Goal: Information Seeking & Learning: Learn about a topic

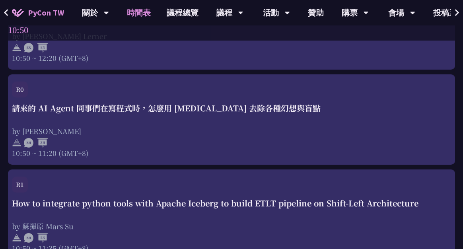
click at [134, 12] on link "時間表" at bounding box center [139, 12] width 40 height 25
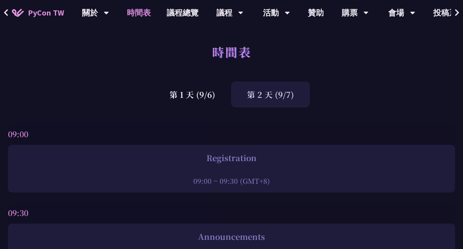
click at [268, 98] on div "第 2 天 (9/7)" at bounding box center [270, 95] width 79 height 26
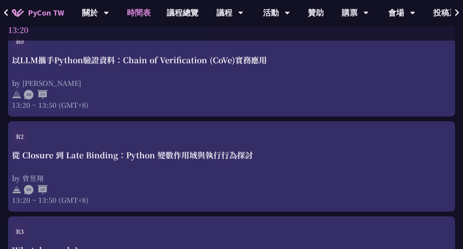
scroll to position [1710, 0]
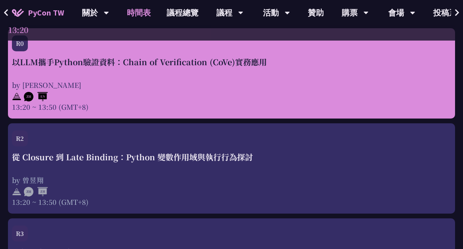
click at [144, 95] on div at bounding box center [231, 96] width 439 height 12
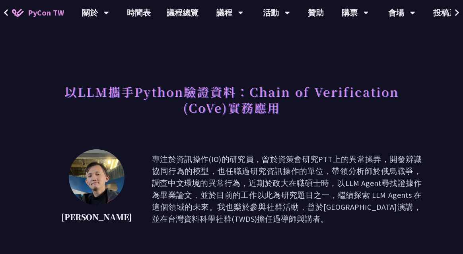
click at [109, 180] on img at bounding box center [97, 177] width 56 height 56
click at [459, 10] on button at bounding box center [457, 12] width 12 height 25
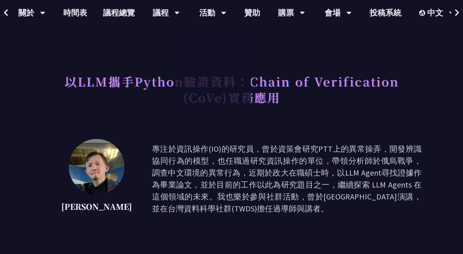
scroll to position [11, 0]
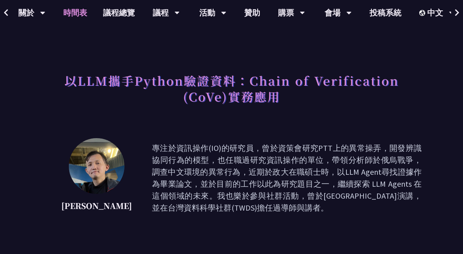
click at [83, 18] on link "時間表" at bounding box center [75, 12] width 40 height 25
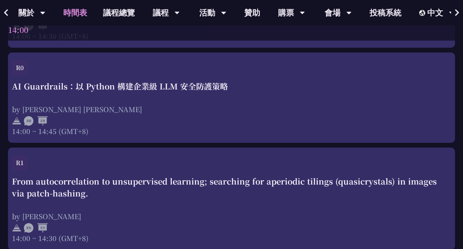
scroll to position [2102, 0]
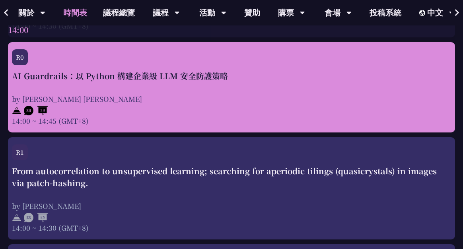
click at [213, 94] on div "AI Guardrails：以 Python 構建企業級 LLM 安全防護策略 by [PERSON_NAME] Un [PERSON_NAME]14:00 …" at bounding box center [231, 98] width 439 height 56
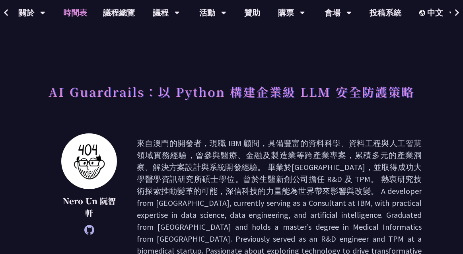
click at [75, 7] on link "時間表" at bounding box center [75, 12] width 40 height 25
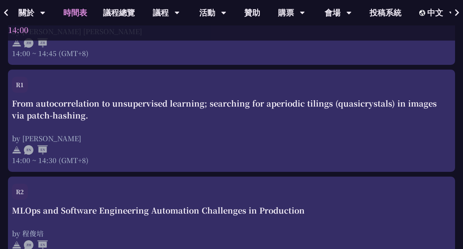
scroll to position [2159, 0]
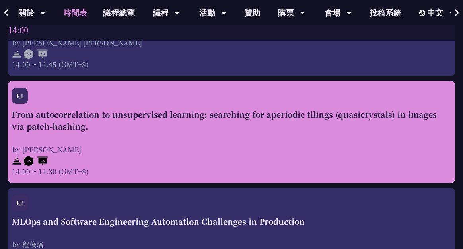
click at [177, 108] on div "R1" at bounding box center [231, 98] width 439 height 21
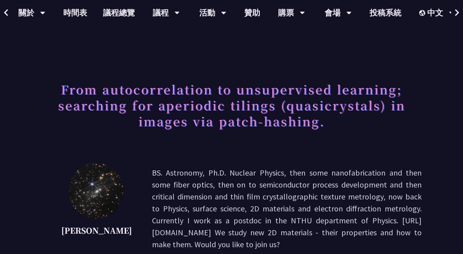
scroll to position [3, 0]
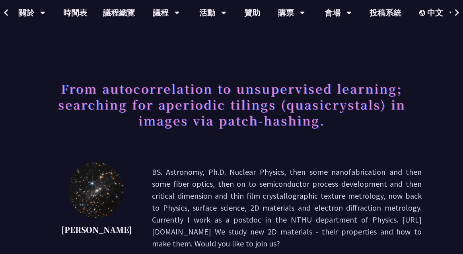
click at [200, 109] on h1 "From autocorrelation to unsupervised learning; searching for aperiodic tilings …" at bounding box center [231, 104] width 380 height 56
click at [327, 136] on div "From autocorrelation to unsupervised learning; searching for aperiodic tilings …" at bounding box center [231, 113] width 380 height 74
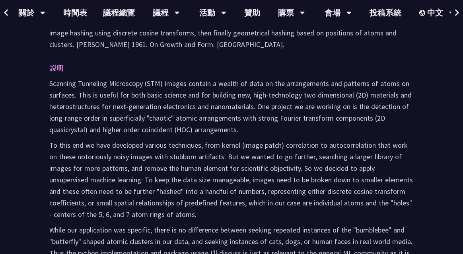
scroll to position [0, 0]
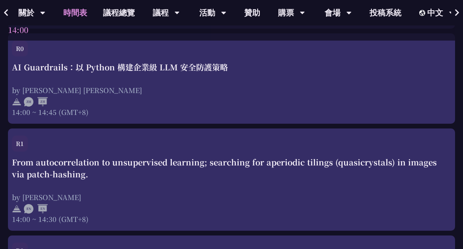
scroll to position [2114, 0]
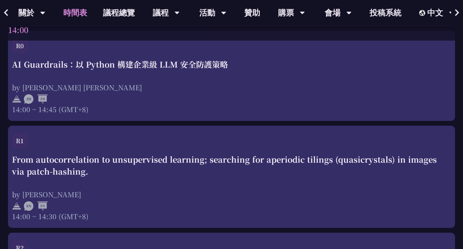
click at [201, 76] on div "AI Guardrails：以 Python 構建企業級 LLM 安全防護策略 by [PERSON_NAME] Un [PERSON_NAME]14:00 …" at bounding box center [231, 86] width 439 height 56
